Goal: Information Seeking & Learning: Learn about a topic

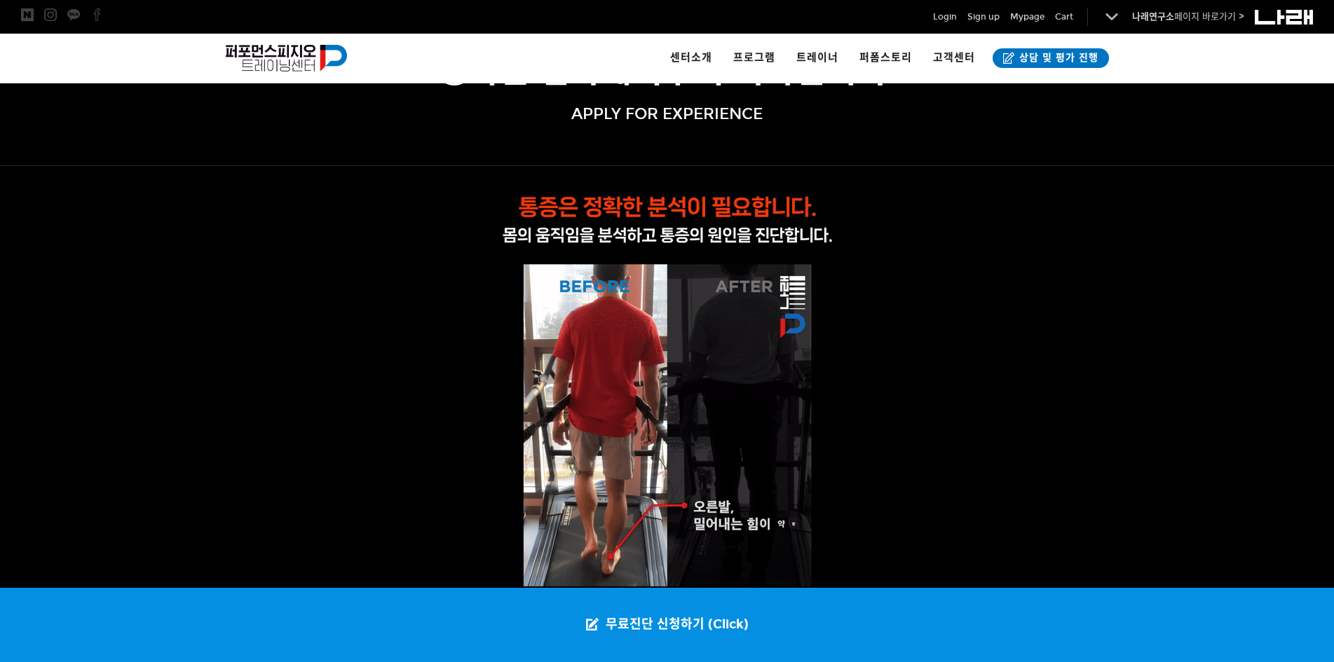
scroll to position [140, 0]
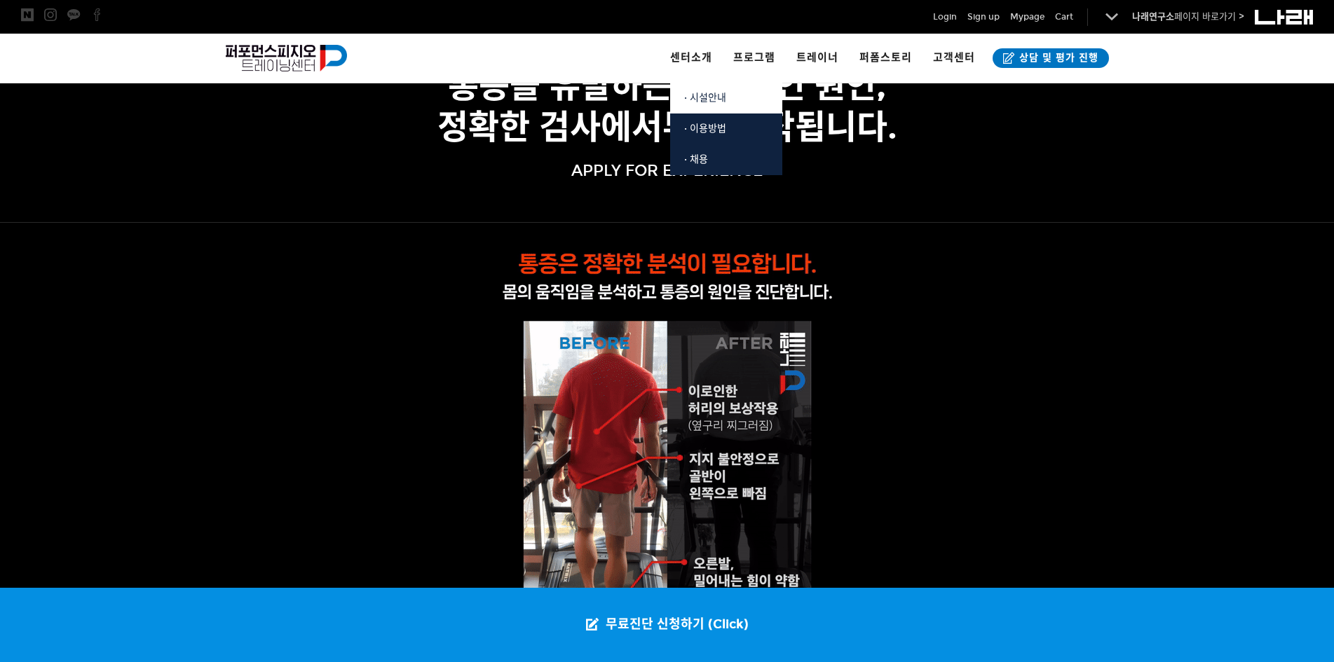
click at [709, 93] on span "· 시설안내" at bounding box center [705, 98] width 42 height 12
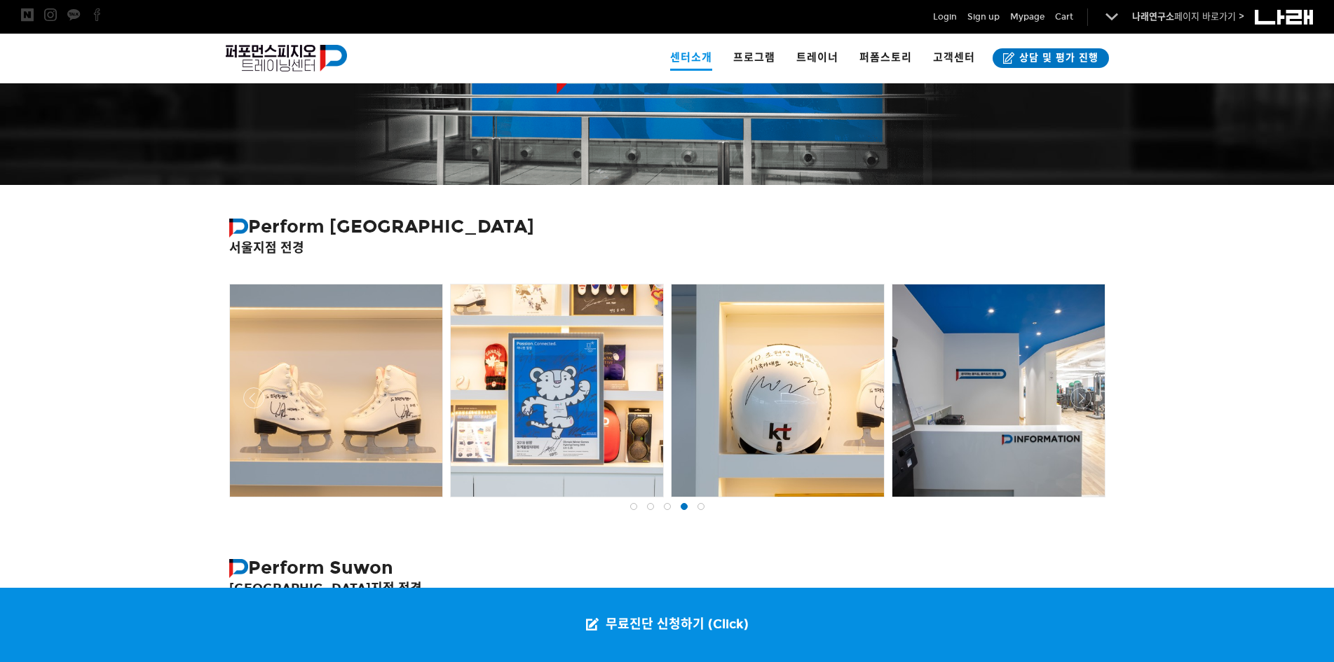
scroll to position [70, 0]
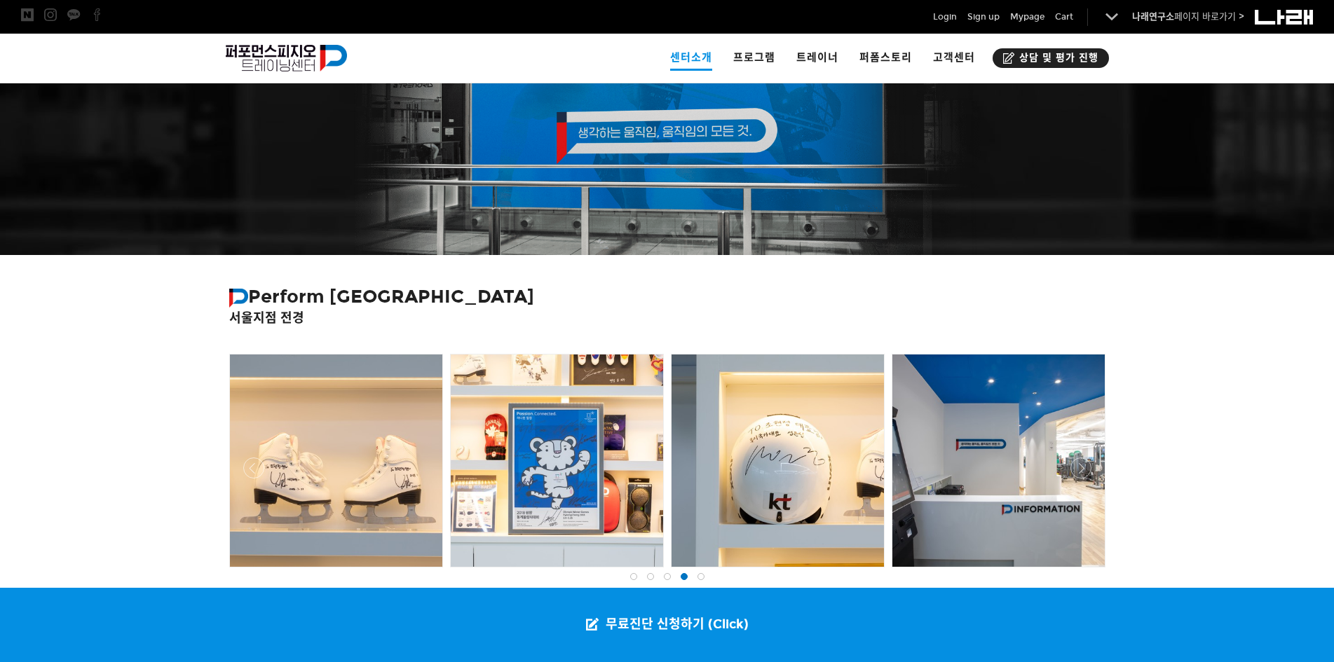
click at [1042, 56] on span "상담 및 평가 진행" at bounding box center [1056, 58] width 83 height 14
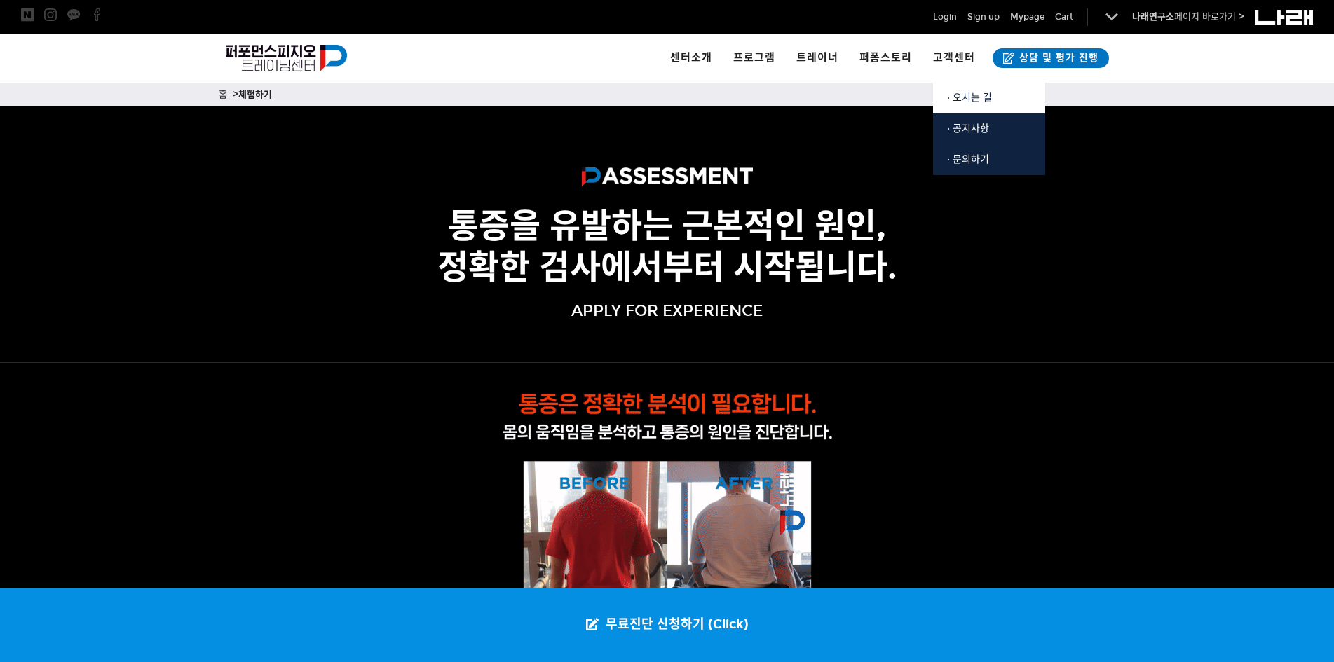
click at [978, 97] on span "· 오시는 길" at bounding box center [969, 98] width 45 height 12
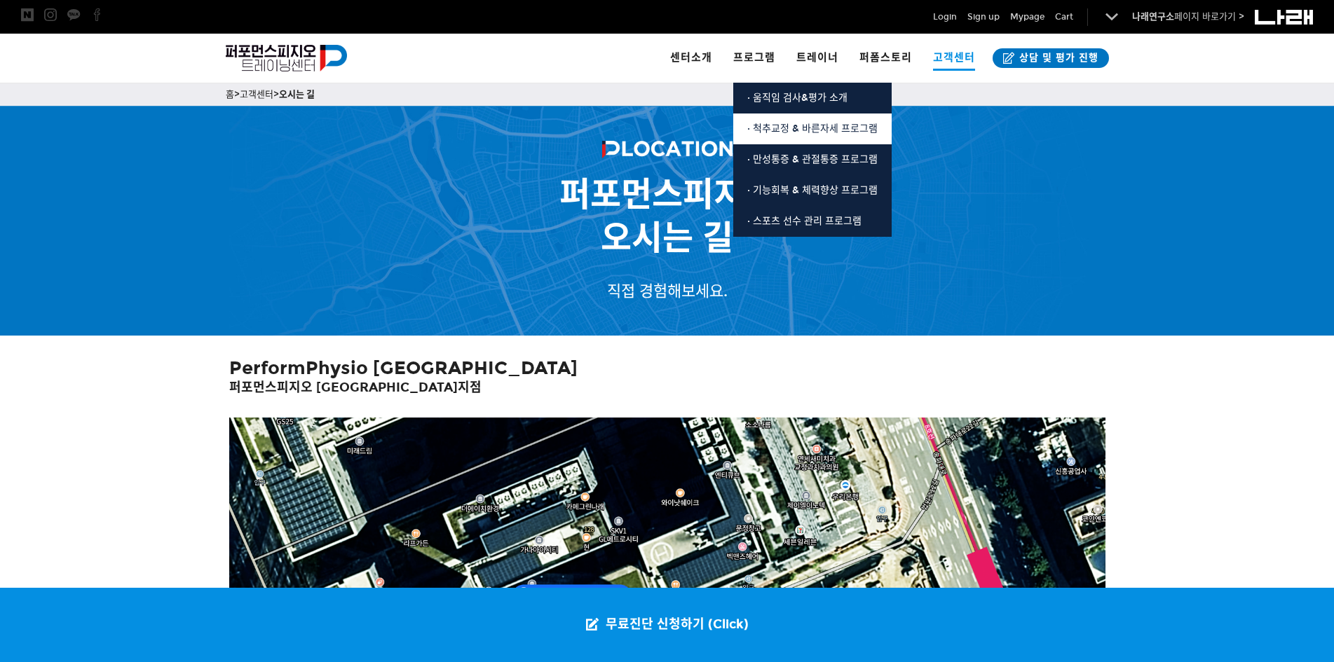
click at [788, 128] on span "· 척추교정 & 바른자세 프로그램" at bounding box center [812, 129] width 130 height 12
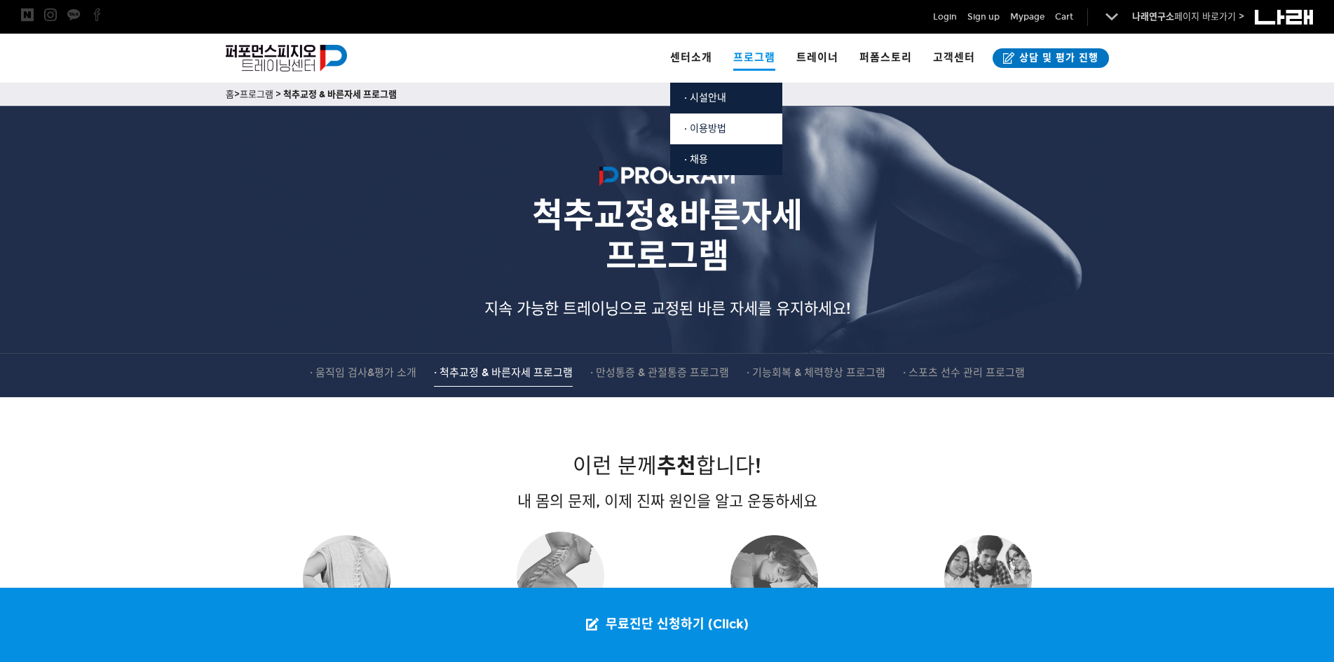
click at [716, 130] on span "· 이용방법" at bounding box center [705, 129] width 42 height 12
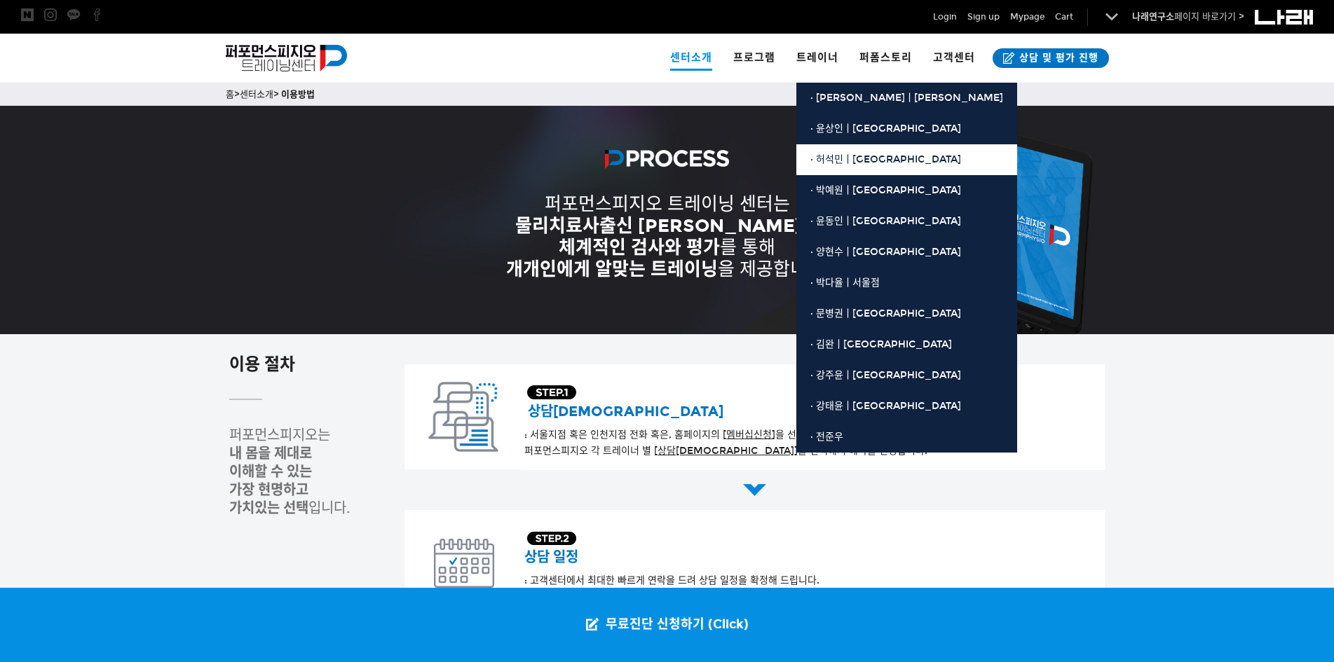
click at [839, 155] on span "· 허석민ㅣ[GEOGRAPHIC_DATA]" at bounding box center [885, 159] width 151 height 12
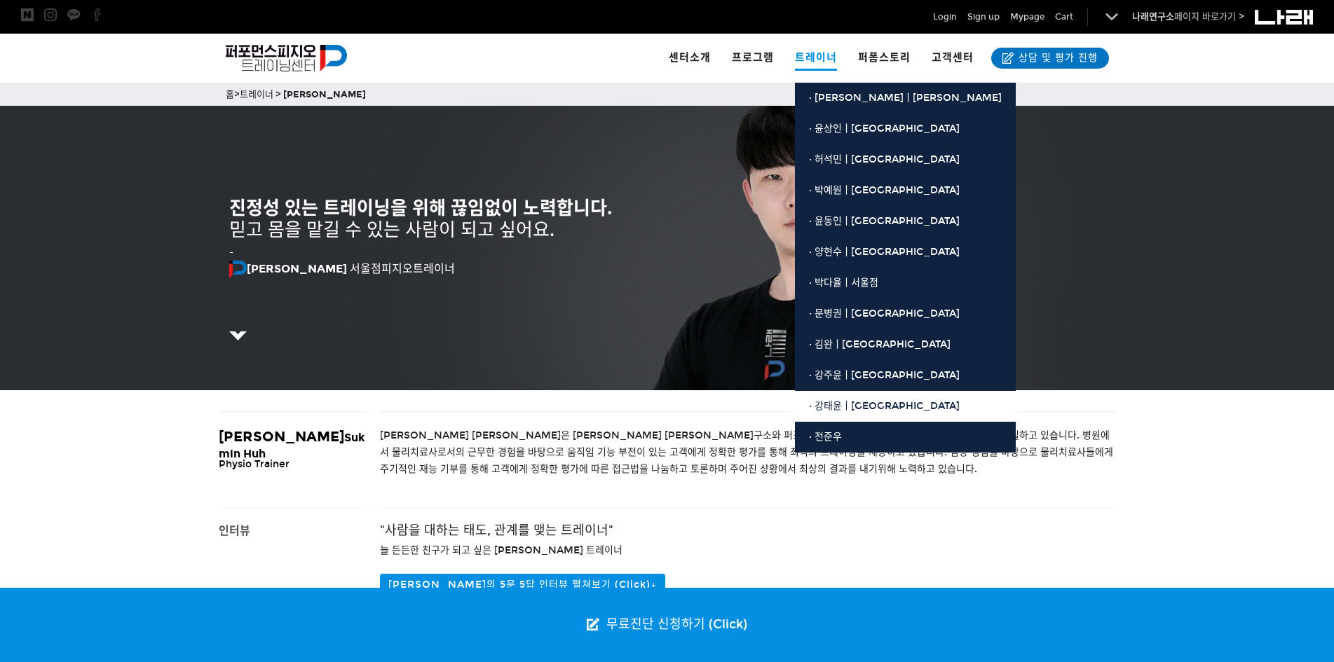
click at [832, 404] on span "· 강태윤ㅣ[GEOGRAPHIC_DATA]" at bounding box center [884, 406] width 151 height 12
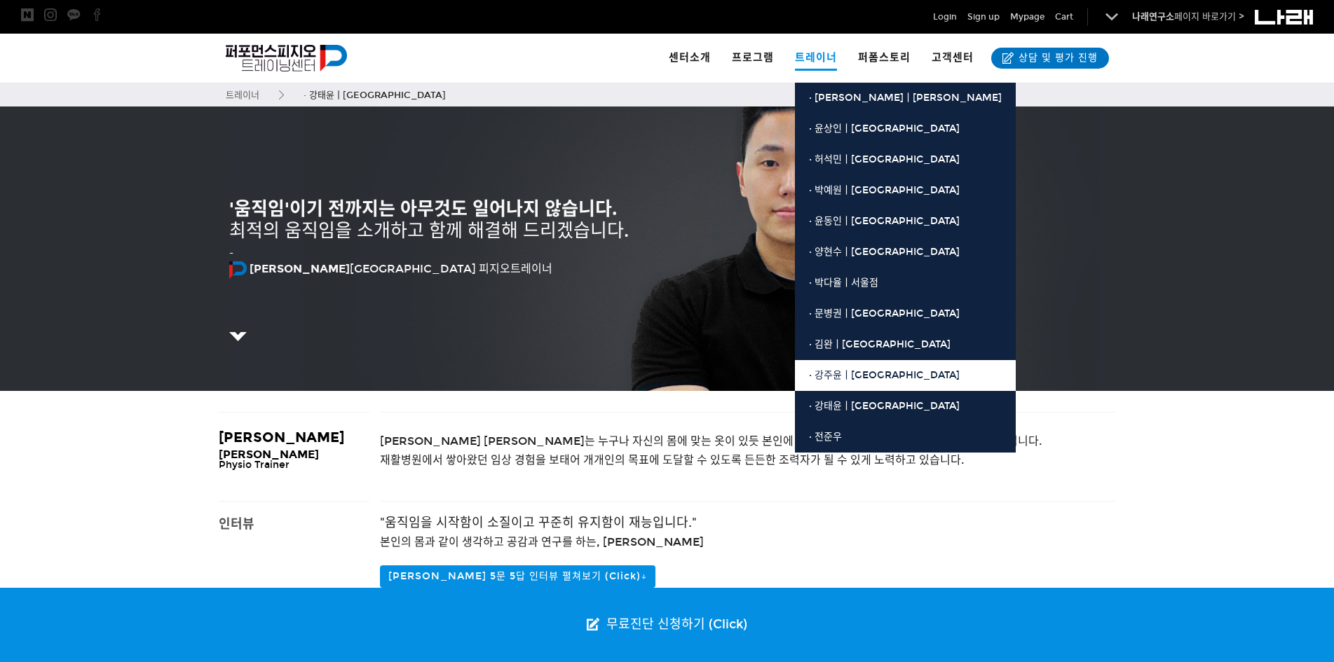
click at [835, 374] on span "· 강주윤ㅣ[GEOGRAPHIC_DATA]" at bounding box center [884, 375] width 151 height 12
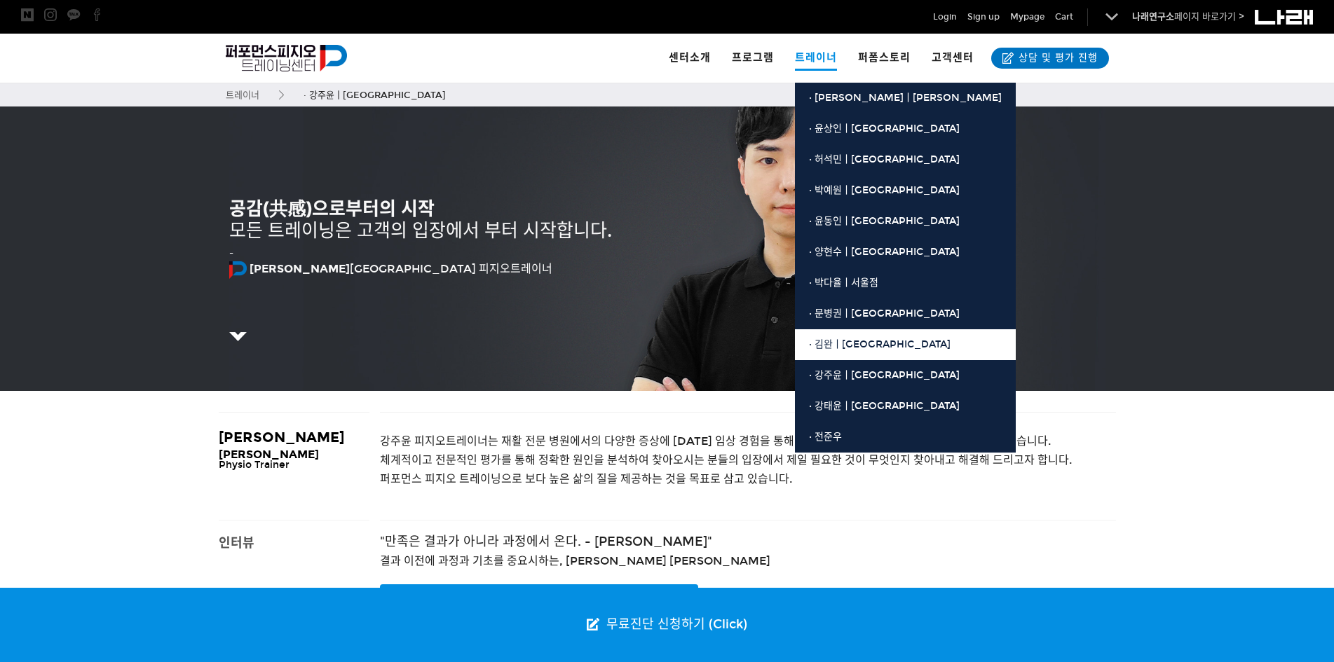
click at [828, 344] on span "· 김완ㅣ[GEOGRAPHIC_DATA]" at bounding box center [880, 345] width 142 height 12
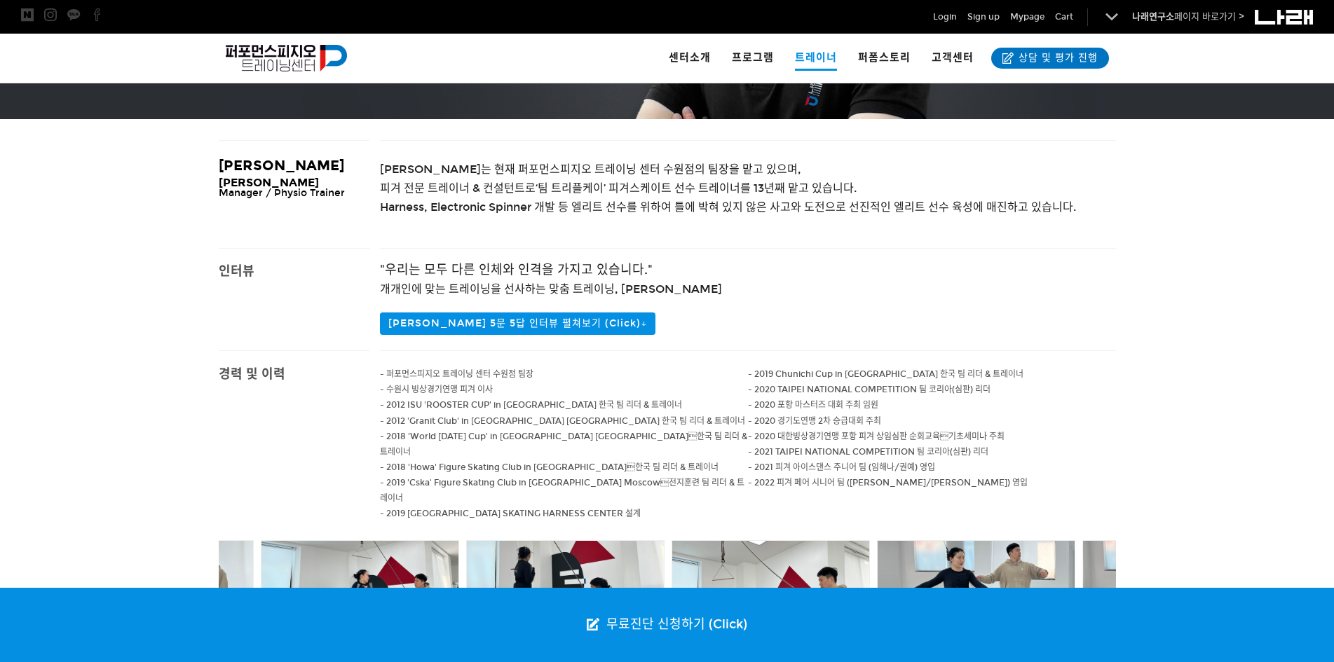
scroll to position [350, 0]
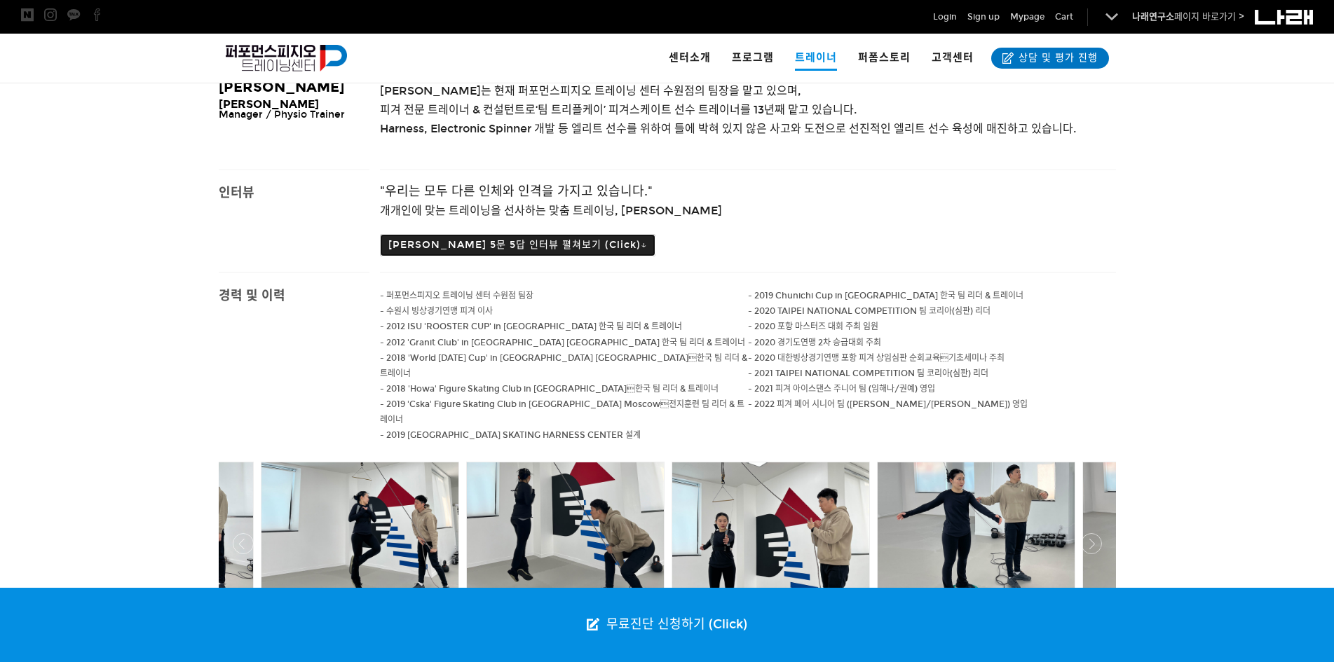
click at [603, 244] on button "[PERSON_NAME] 5문 5답 인터뷰 펼쳐보기 (Click)↓" at bounding box center [517, 245] width 275 height 22
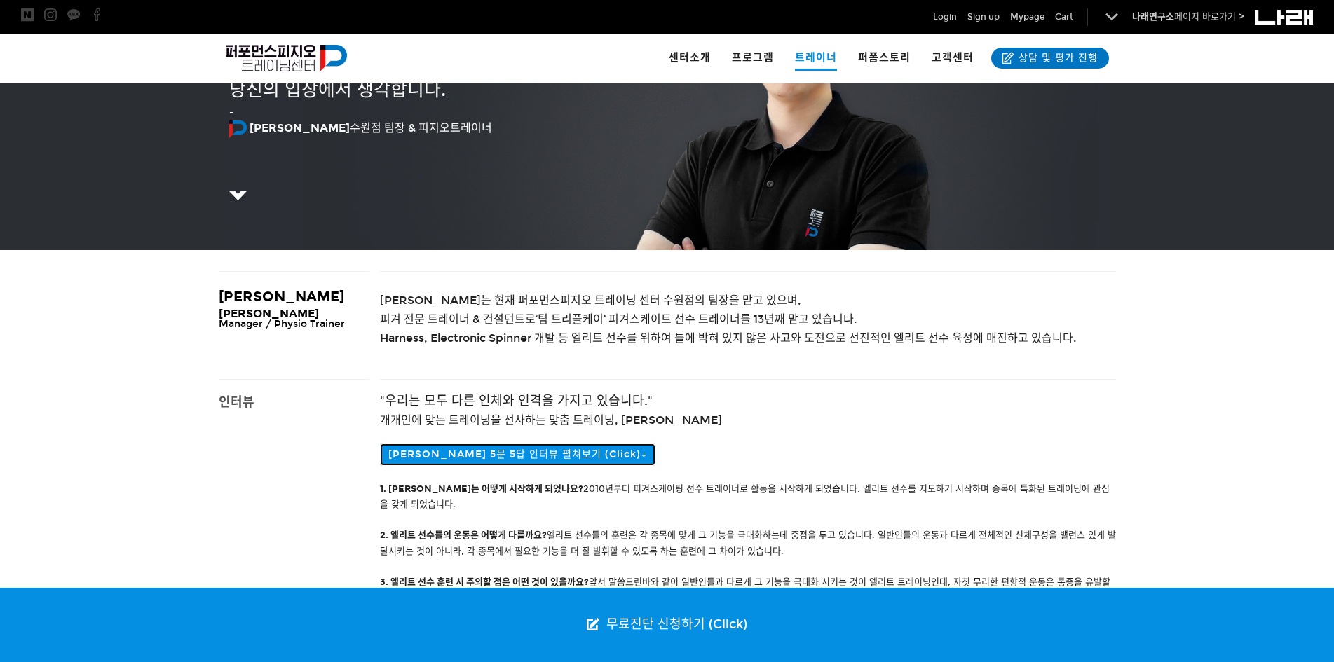
scroll to position [140, 0]
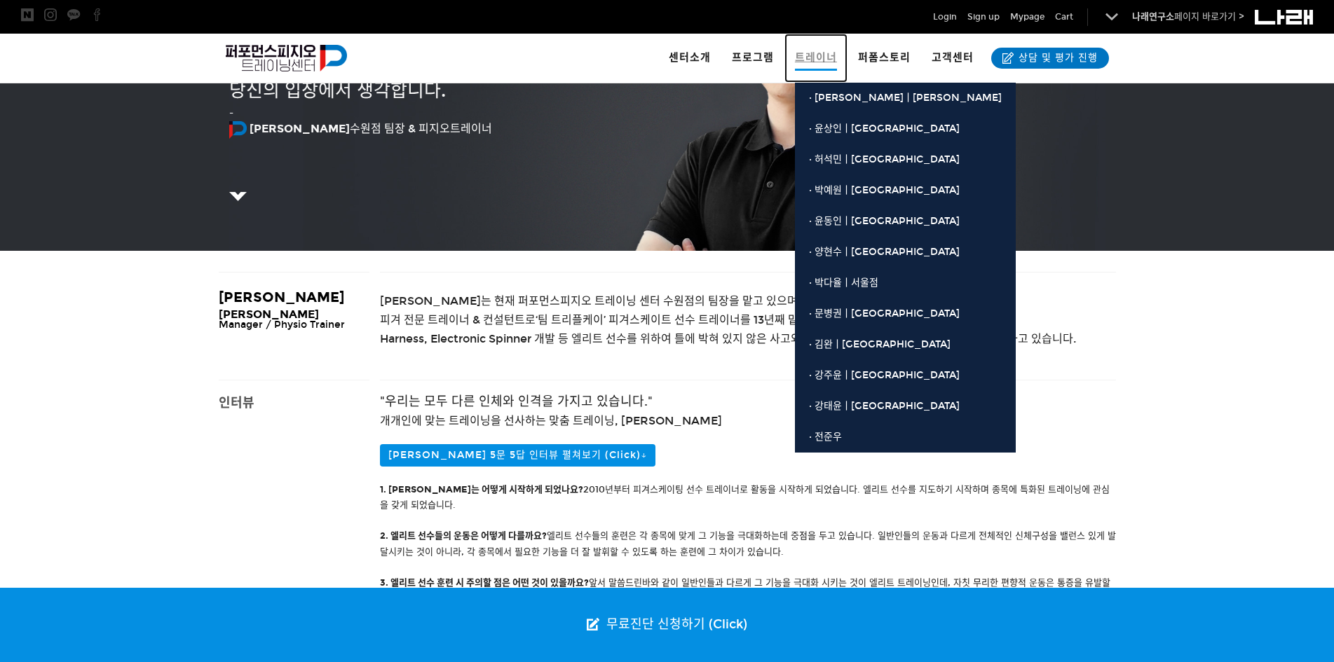
click at [828, 50] on span "트레이너" at bounding box center [816, 58] width 42 height 25
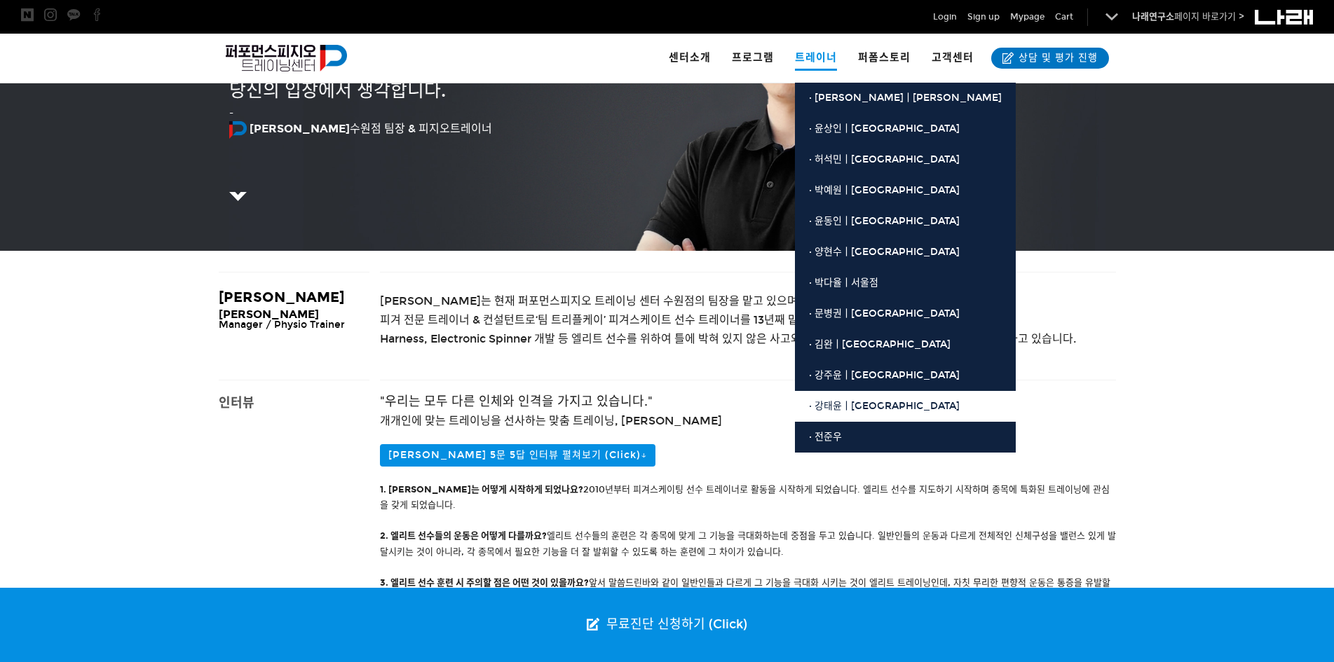
click at [823, 397] on link "· 강태윤ㅣ[GEOGRAPHIC_DATA]" at bounding box center [905, 406] width 221 height 31
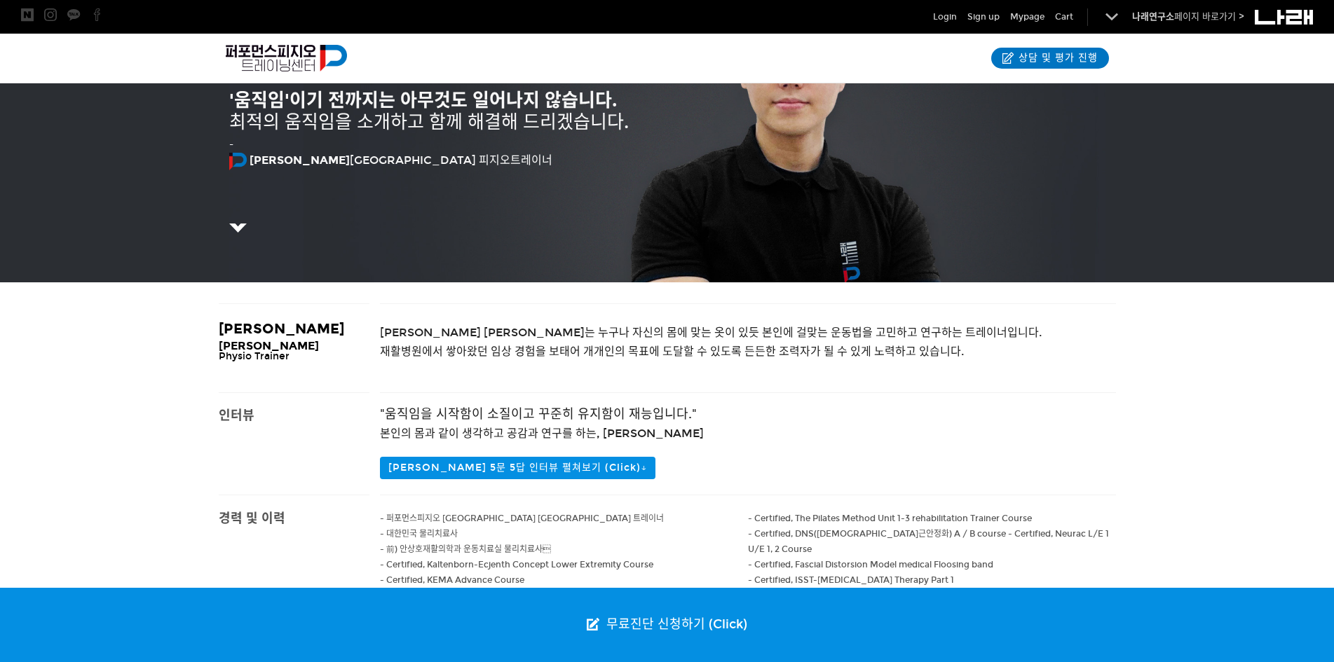
scroll to position [210, 0]
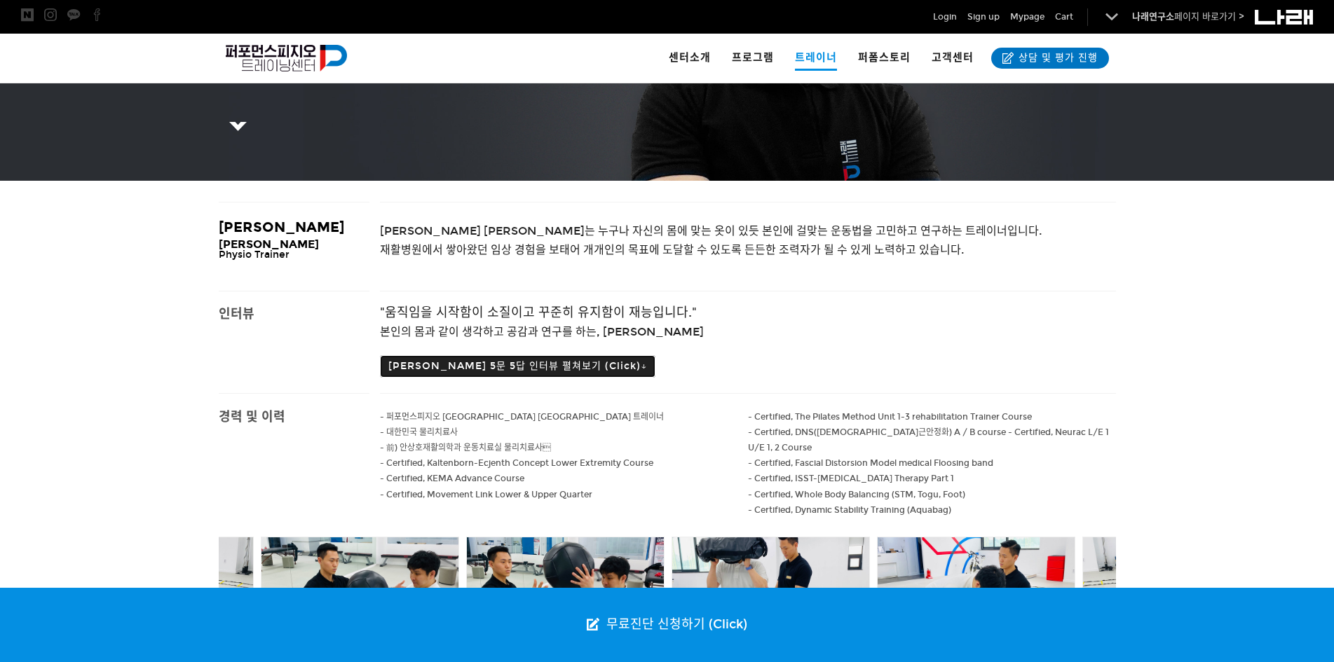
click at [595, 362] on button "[PERSON_NAME] 5문 5답 인터뷰 펼쳐보기 (Click)↓" at bounding box center [517, 366] width 275 height 22
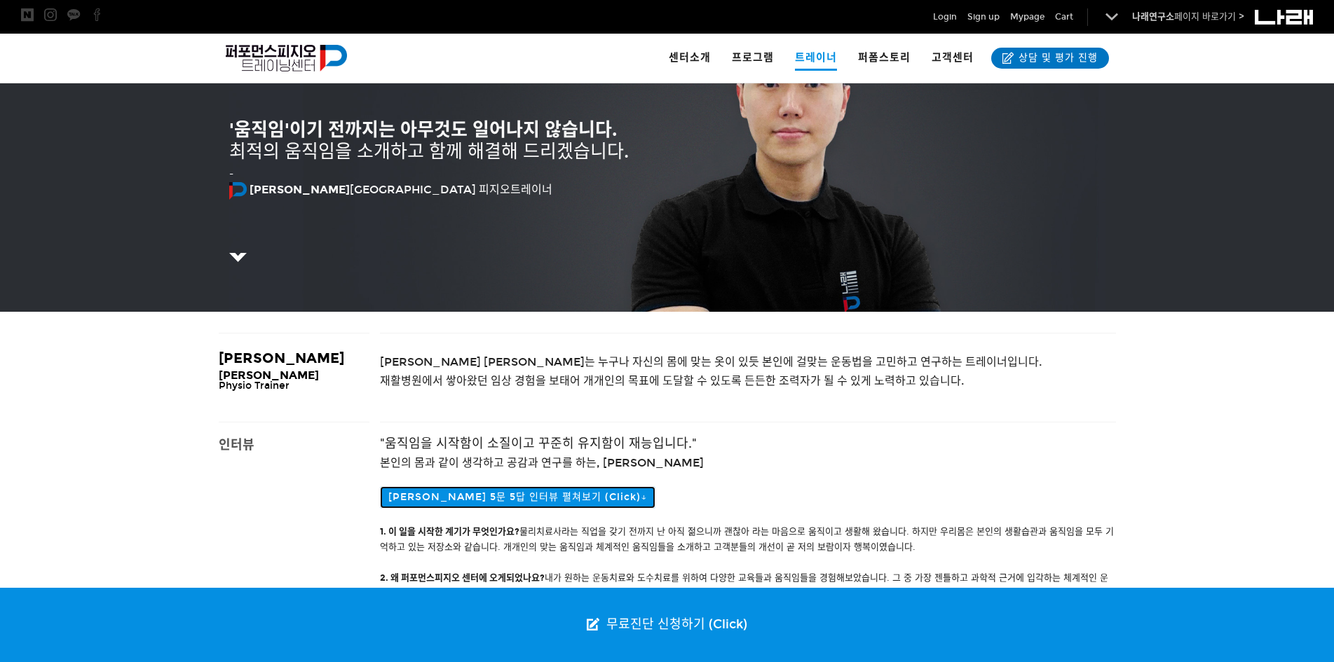
scroll to position [70, 0]
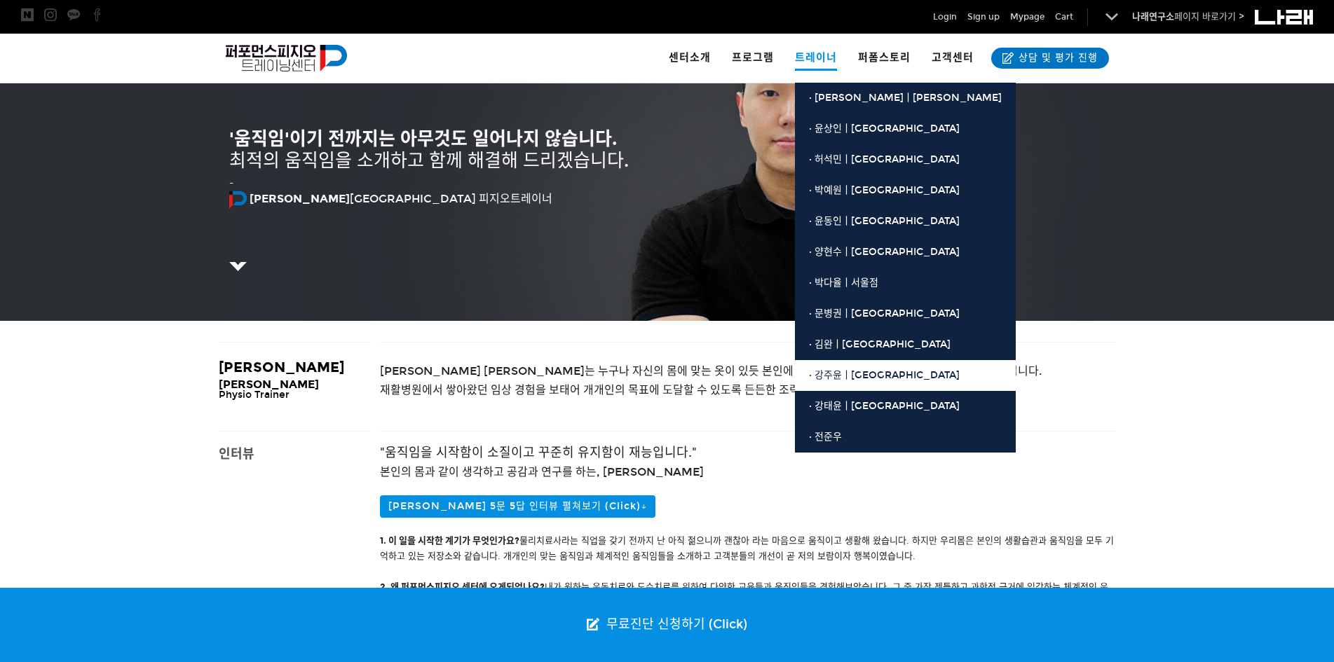
click at [829, 378] on span "· 강주윤ㅣ[GEOGRAPHIC_DATA]" at bounding box center [884, 375] width 151 height 12
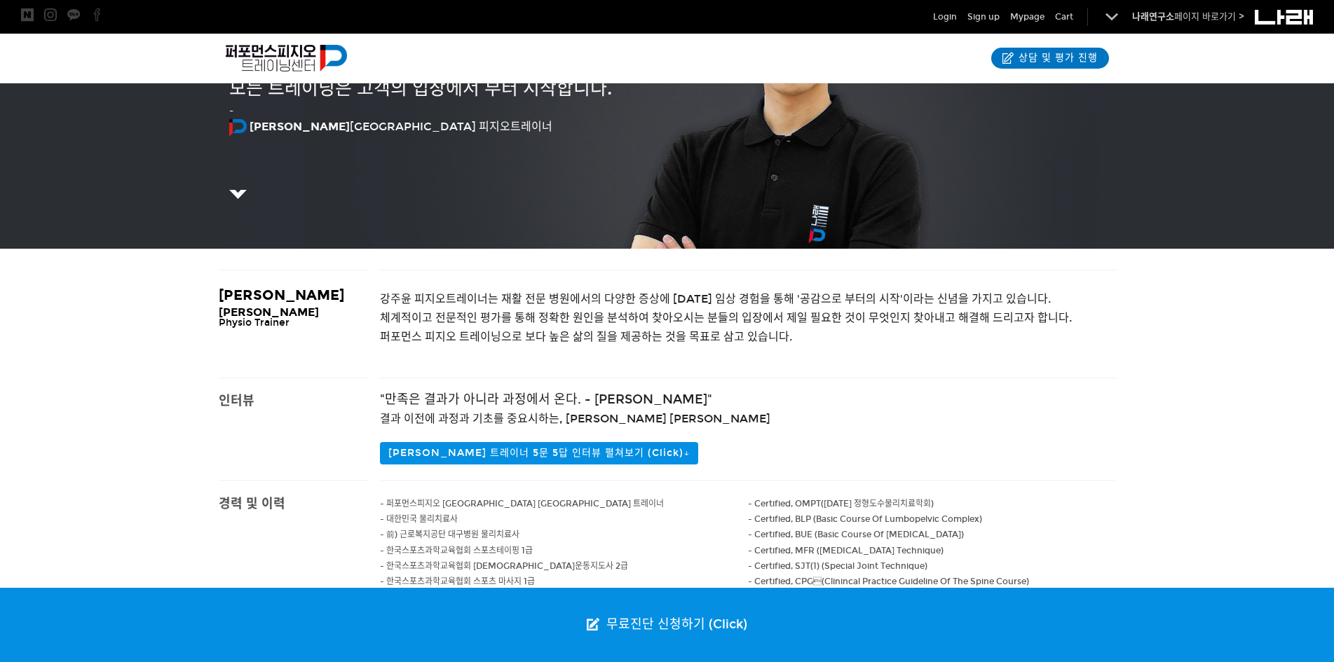
scroll to position [210, 0]
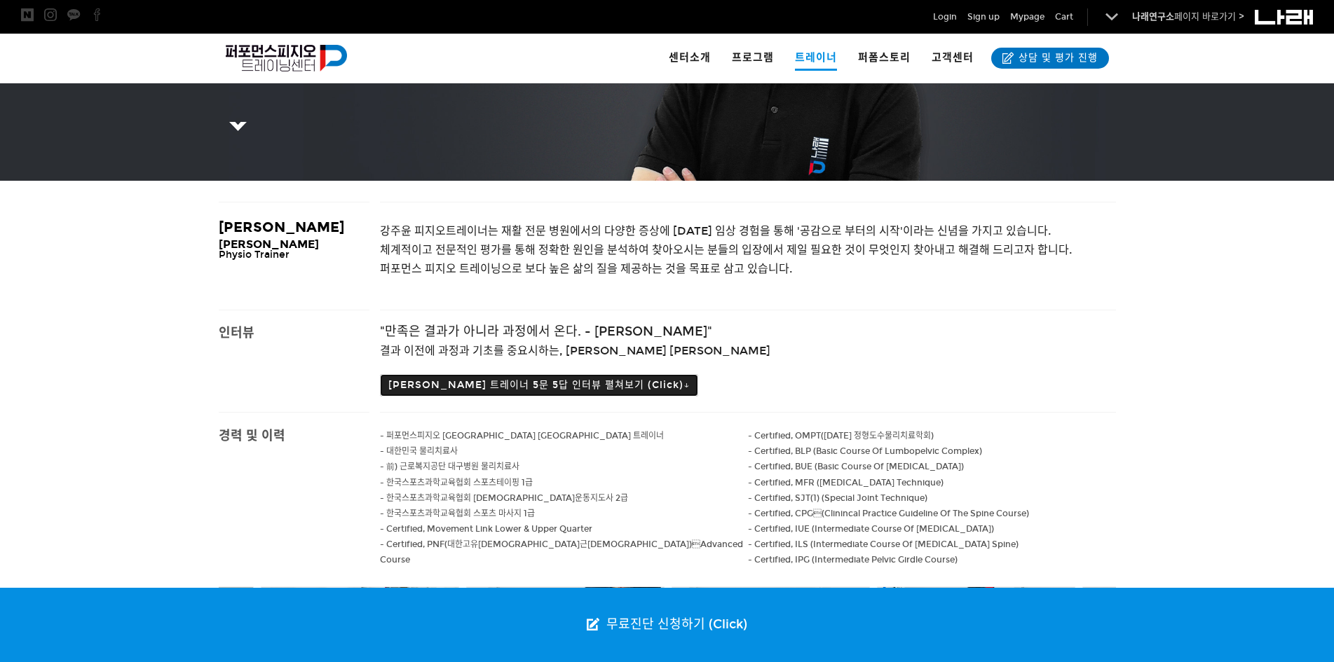
click at [582, 385] on button "강주윤 트레이너 5문 5답 인터뷰 펼쳐보기 (Click)↓" at bounding box center [539, 385] width 318 height 22
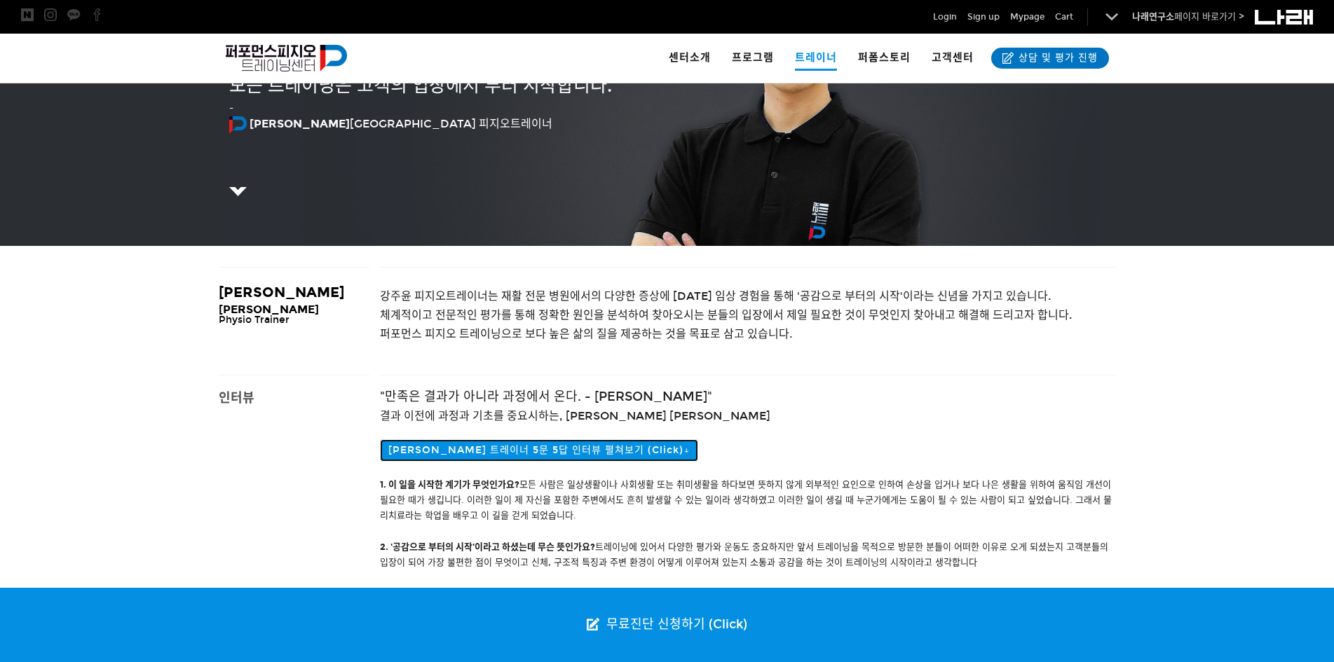
scroll to position [0, 0]
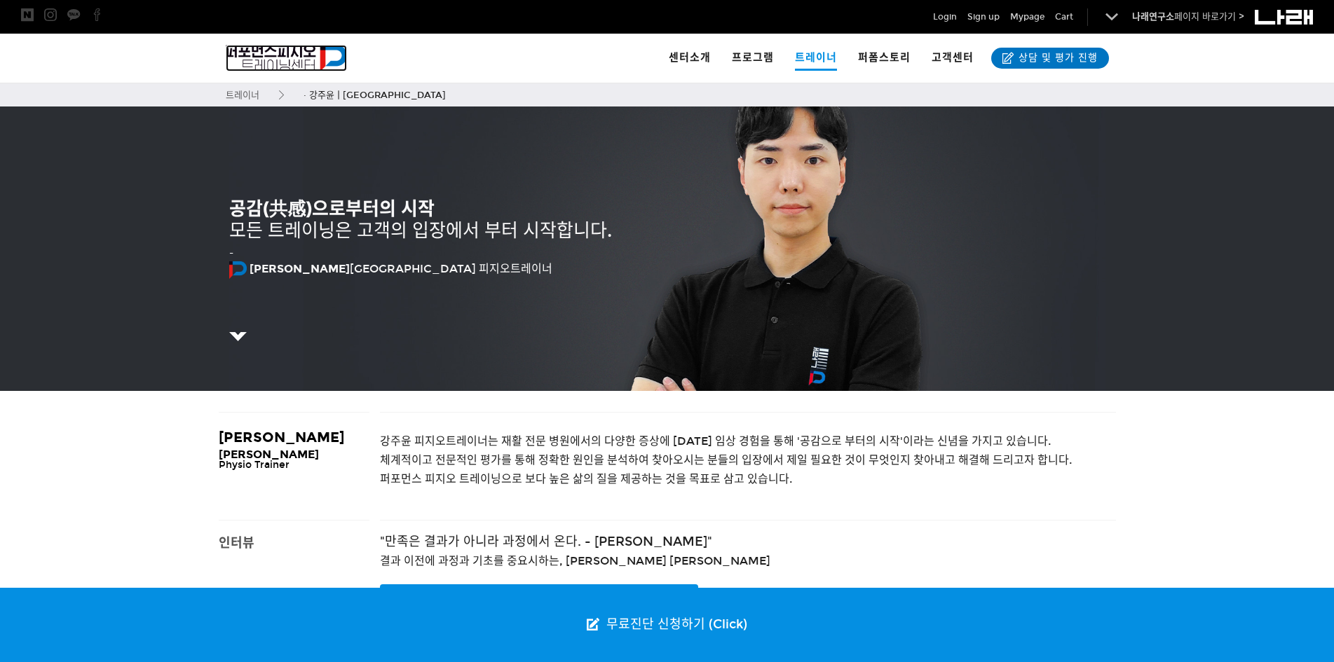
click at [275, 60] on img at bounding box center [287, 58] width 122 height 27
